Goal: Find specific page/section: Find specific page/section

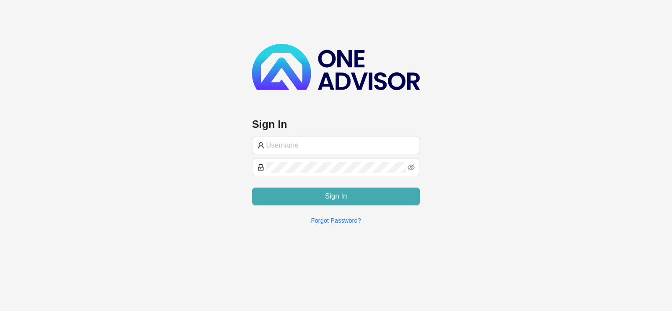
type input "[EMAIL_ADDRESS][DOMAIN_NAME]"
click at [335, 196] on span "Sign In" at bounding box center [336, 196] width 22 height 11
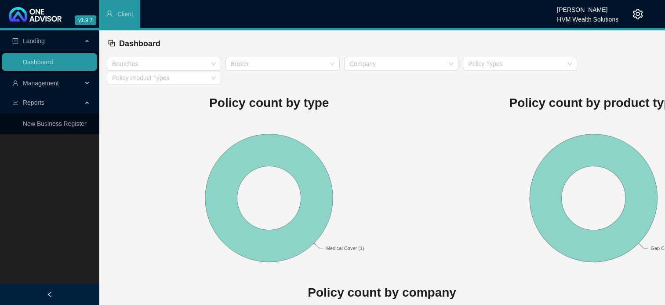
click at [44, 84] on span "Management" at bounding box center [41, 83] width 36 height 7
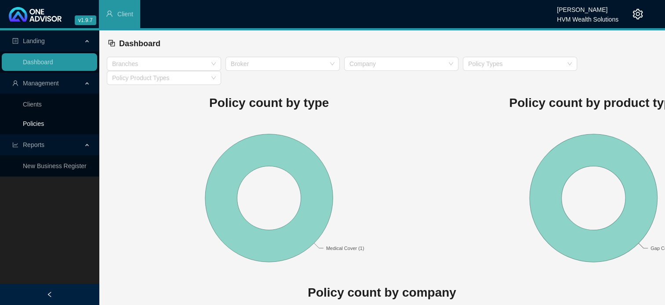
click at [33, 122] on link "Policies" at bounding box center [33, 123] width 21 height 7
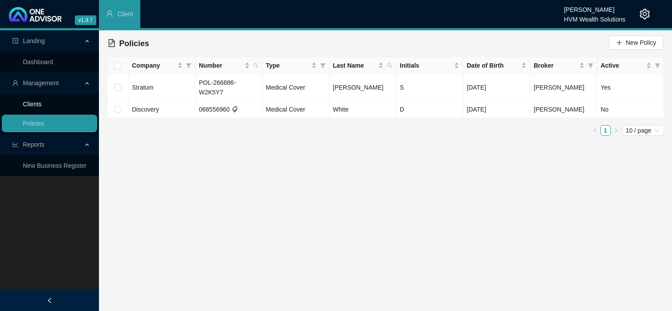
click at [39, 104] on link "Clients" at bounding box center [32, 104] width 19 height 7
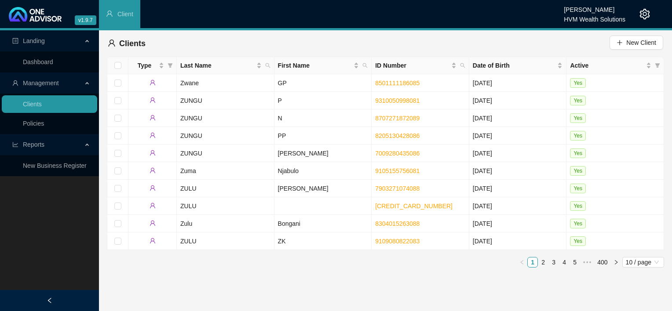
click at [39, 146] on span "Reports" at bounding box center [34, 144] width 22 height 7
click at [32, 63] on link "Dashboard" at bounding box center [38, 61] width 30 height 7
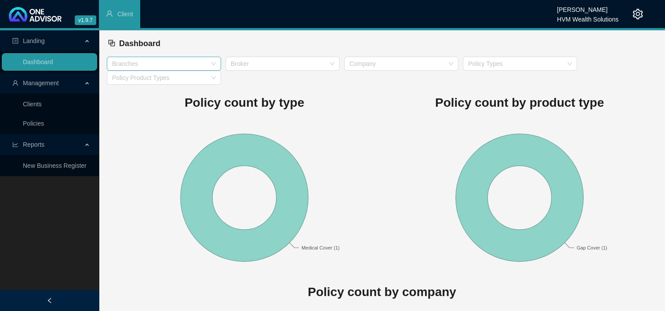
click at [164, 67] on div "Branches" at bounding box center [164, 64] width 114 height 14
click at [153, 82] on div "Medical Aid" at bounding box center [164, 82] width 100 height 10
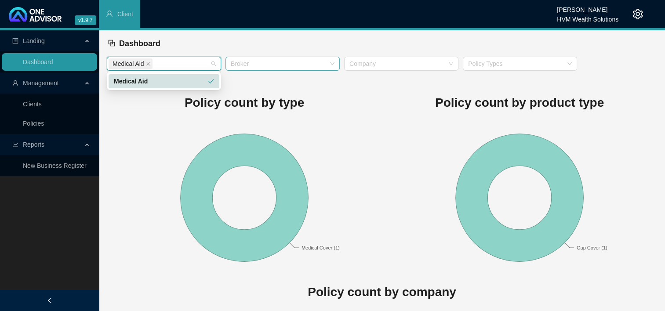
click at [302, 68] on div "Broker" at bounding box center [283, 64] width 114 height 14
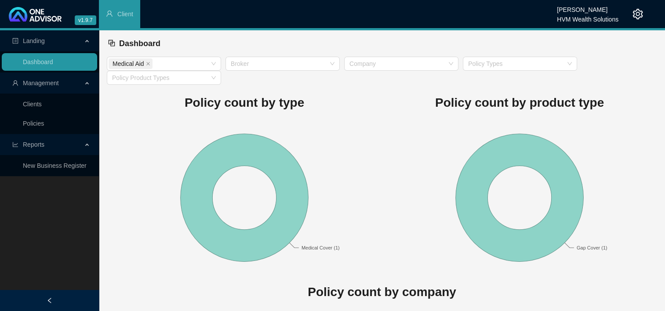
click at [426, 85] on div "Policy count by product type Gap Cover (1)" at bounding box center [519, 180] width 275 height 190
